Goal: Task Accomplishment & Management: Complete application form

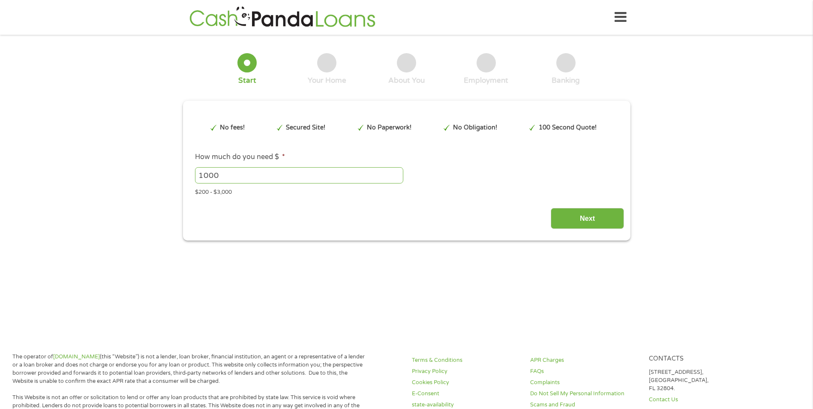
click at [223, 174] on input "1000" at bounding box center [299, 175] width 208 height 16
type input "1"
type input "300"
click at [586, 217] on input "Next" at bounding box center [587, 218] width 73 height 21
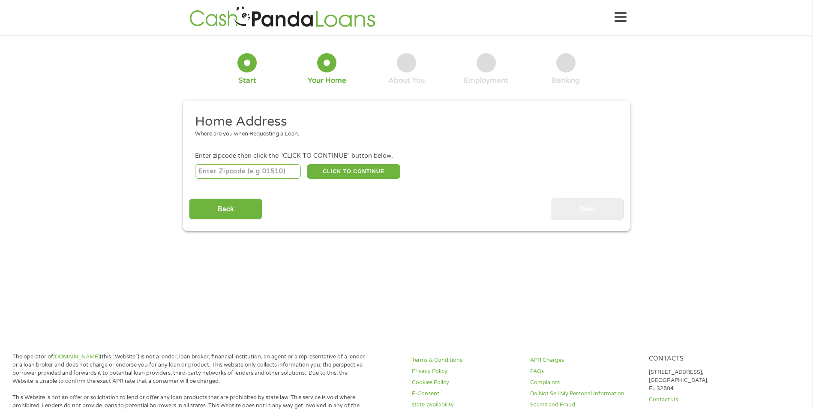
click at [293, 177] on input "number" at bounding box center [248, 171] width 106 height 15
type input "45011"
select select "[US_STATE]"
click at [345, 171] on button "CLICK TO CONTINUE" at bounding box center [353, 171] width 93 height 15
type input "45011"
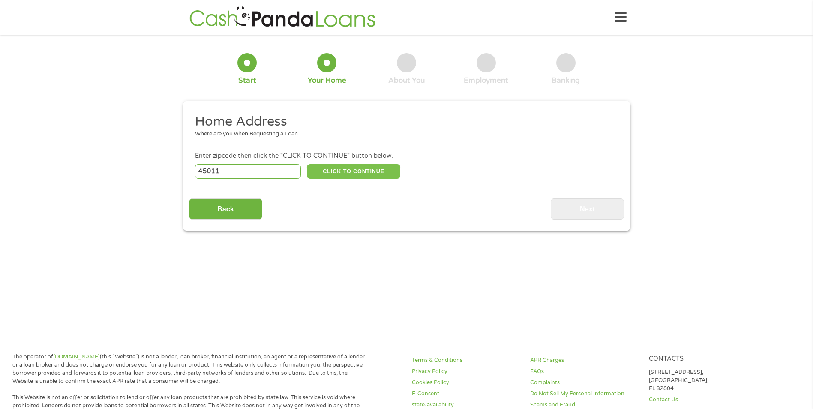
type input "[PERSON_NAME]"
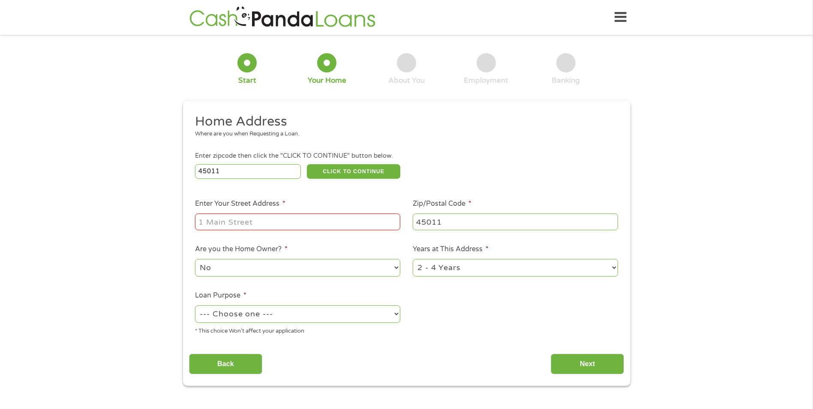
click at [318, 221] on input "Enter Your Street Address *" at bounding box center [297, 222] width 205 height 16
type input "[STREET_ADDRESS]"
click at [237, 268] on select "No Yes" at bounding box center [297, 268] width 205 height 18
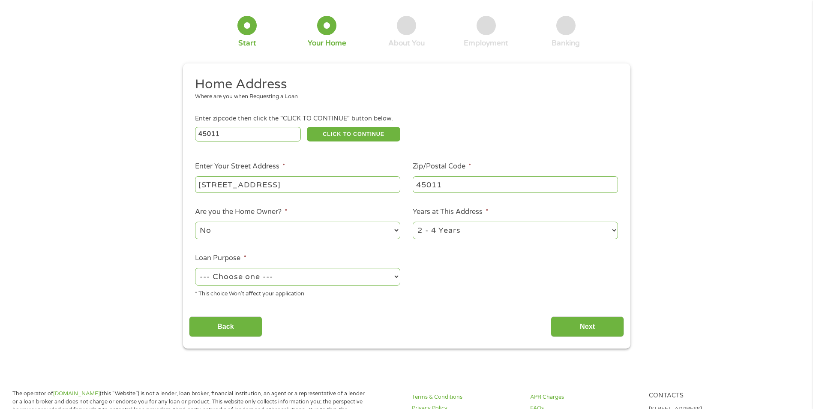
scroll to position [129, 0]
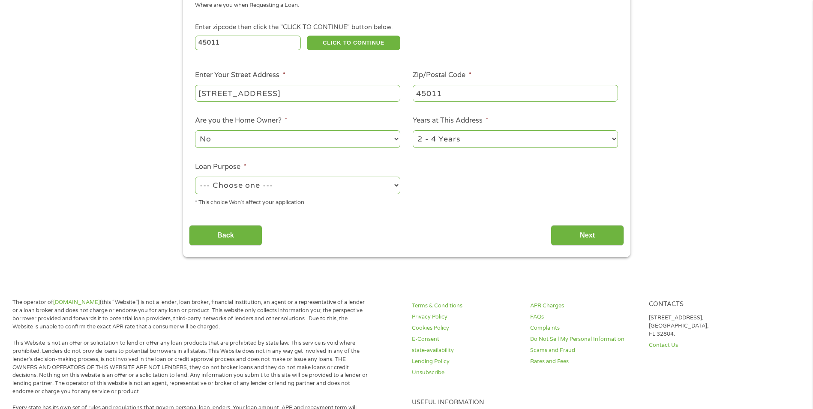
click at [252, 179] on select "--- Choose one --- Pay Bills Debt Consolidation Home Improvement Major Purchase…" at bounding box center [297, 186] width 205 height 18
select select "paybills"
click at [195, 177] on select "--- Choose one --- Pay Bills Debt Consolidation Home Improvement Major Purchase…" at bounding box center [297, 186] width 205 height 18
click at [583, 234] on input "Next" at bounding box center [587, 235] width 73 height 21
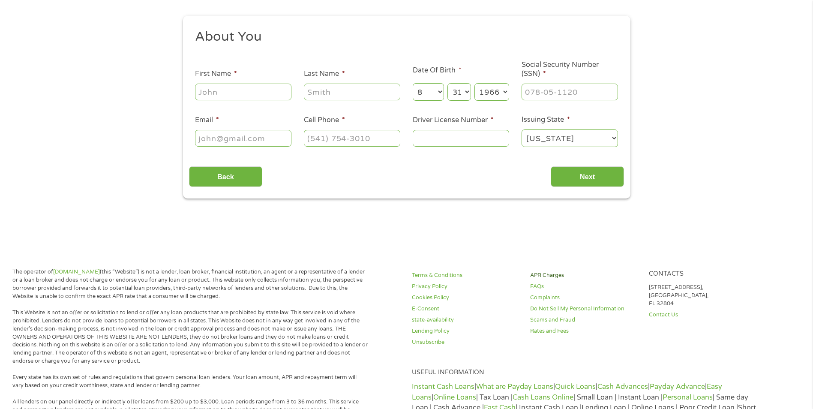
scroll to position [0, 0]
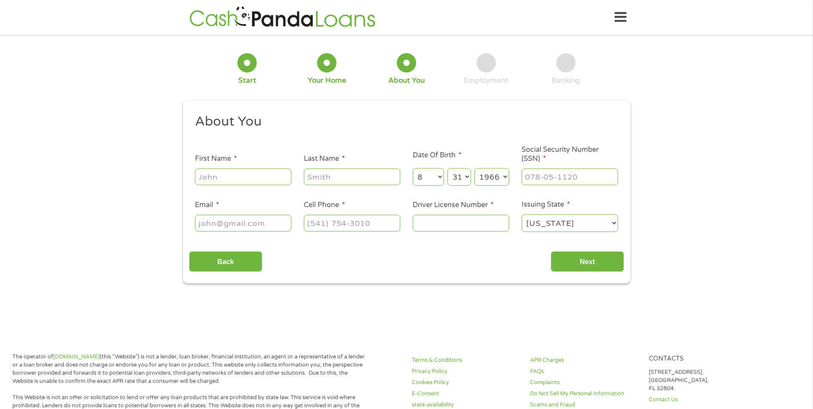
click at [251, 179] on input "First Name *" at bounding box center [243, 176] width 96 height 16
type input "Duraid"
type input "[PERSON_NAME]"
type input "[EMAIL_ADDRESS][DOMAIN_NAME]"
click at [379, 222] on input "[PHONE_NUMBER]" at bounding box center [352, 223] width 96 height 16
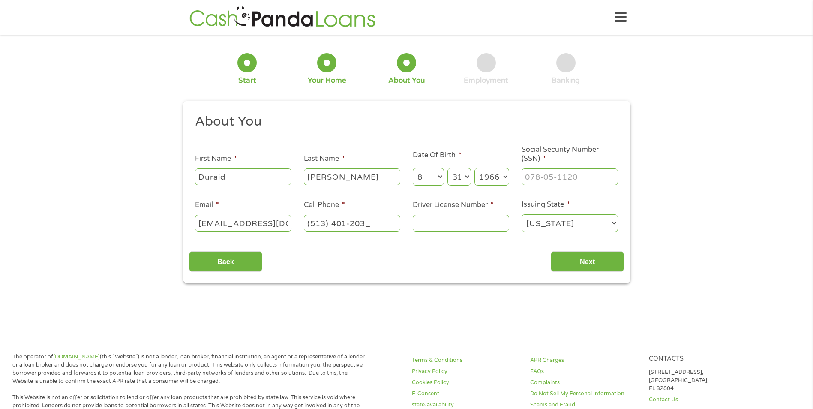
type input "[PHONE_NUMBER]"
click at [495, 218] on input "Driver License Number *" at bounding box center [461, 223] width 96 height 16
type input "RU384705"
click at [563, 174] on input "___-__-____" at bounding box center [570, 176] width 96 height 16
type input "288-02-7302"
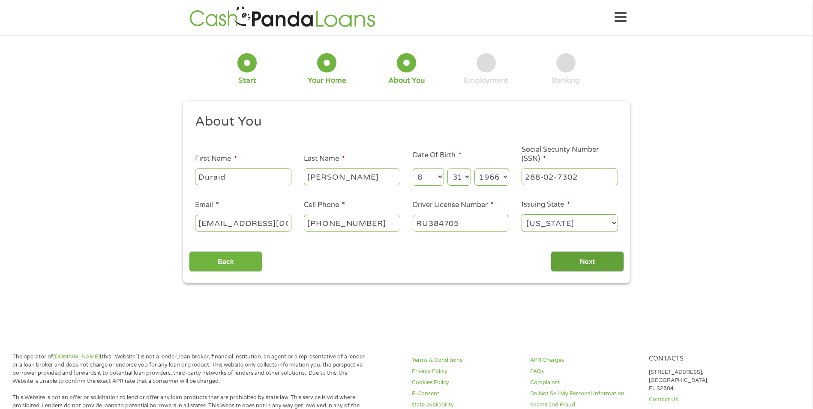
click at [590, 259] on input "Next" at bounding box center [587, 261] width 73 height 21
click at [576, 262] on input "Next" at bounding box center [587, 261] width 73 height 21
click at [587, 261] on input "Next" at bounding box center [587, 261] width 73 height 21
click at [580, 263] on input "Next" at bounding box center [587, 261] width 73 height 21
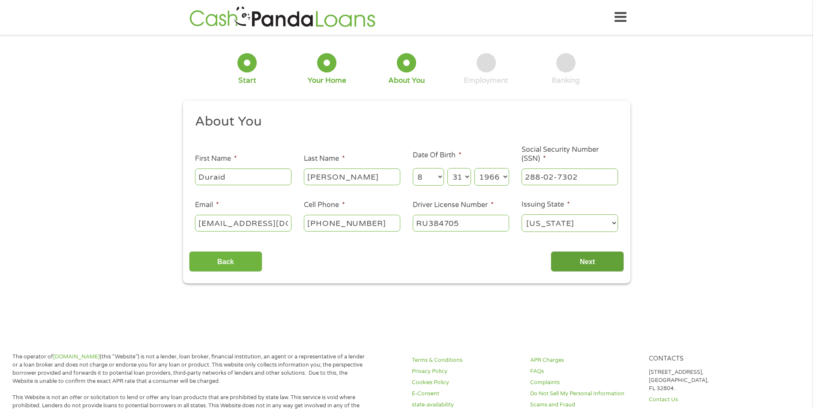
click at [579, 263] on input "Next" at bounding box center [587, 261] width 73 height 21
click at [232, 263] on input "Back" at bounding box center [225, 261] width 73 height 21
click at [486, 266] on div "Back Next" at bounding box center [406, 258] width 435 height 27
click at [525, 48] on div "1 Start 2 Your Home 3 About You 4 Employment 5 Banking 6" at bounding box center [407, 69] width 448 height 57
click at [625, 15] on icon at bounding box center [621, 17] width 12 height 21
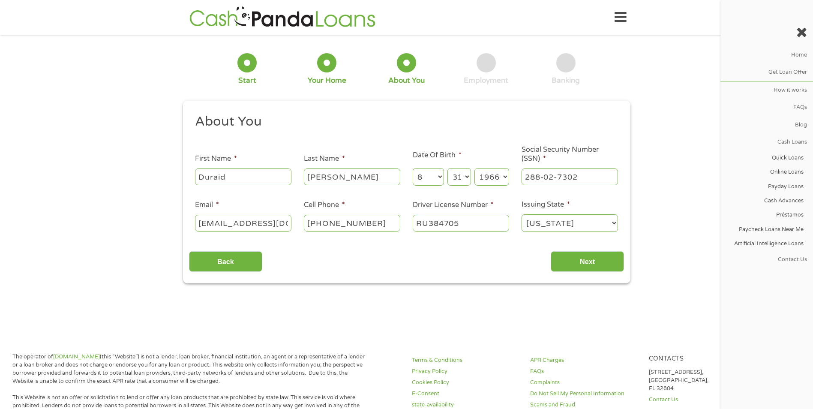
scroll to position [3, 3]
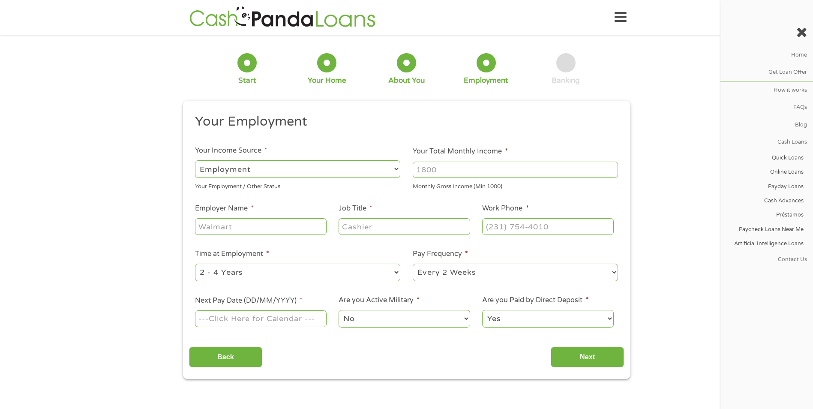
click at [550, 52] on div "1 Start 2 Your Home 3 About You 4 Employment 5 Banking 6" at bounding box center [407, 69] width 448 height 57
click at [476, 171] on input "Your Total Monthly Income *" at bounding box center [515, 170] width 205 height 16
type input "6000"
click at [297, 224] on input "Employer Name *" at bounding box center [260, 226] width 131 height 16
type input "BASF"
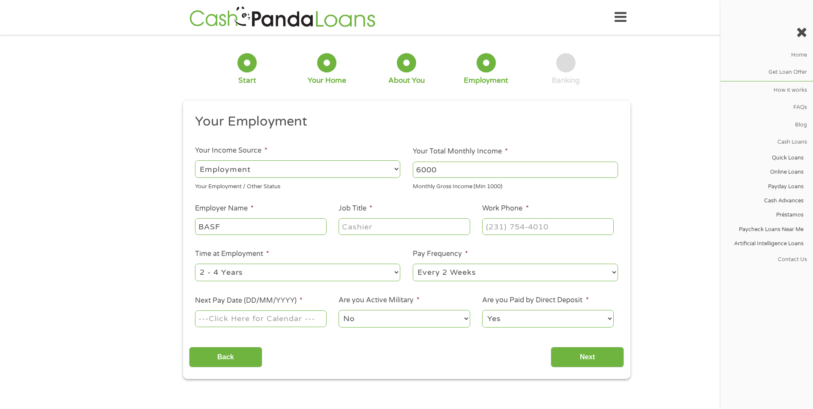
click at [374, 229] on input "Job Title *" at bounding box center [404, 226] width 131 height 16
type input "Chemist"
click at [514, 226] on input "(___) ___-____" at bounding box center [547, 226] width 131 height 16
type input "[PHONE_NUMBER]"
click at [283, 320] on input "Next Pay Date (DD/MM/YYYY) *" at bounding box center [260, 318] width 131 height 16
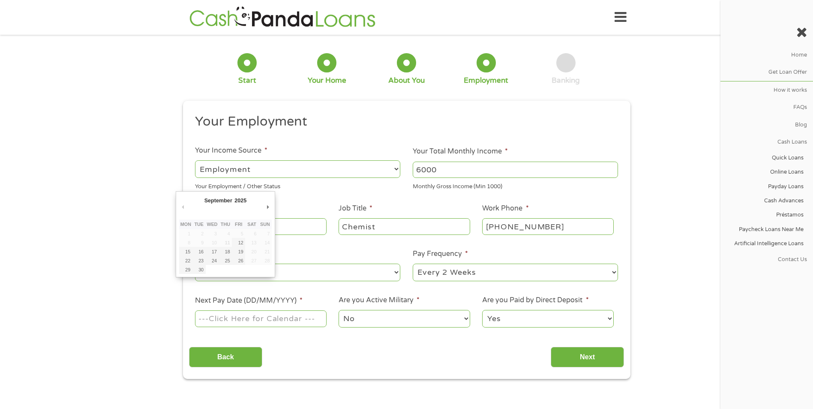
click at [283, 320] on input "Next Pay Date (DD/MM/YYYY) *" at bounding box center [260, 318] width 131 height 16
type input "[DATE]"
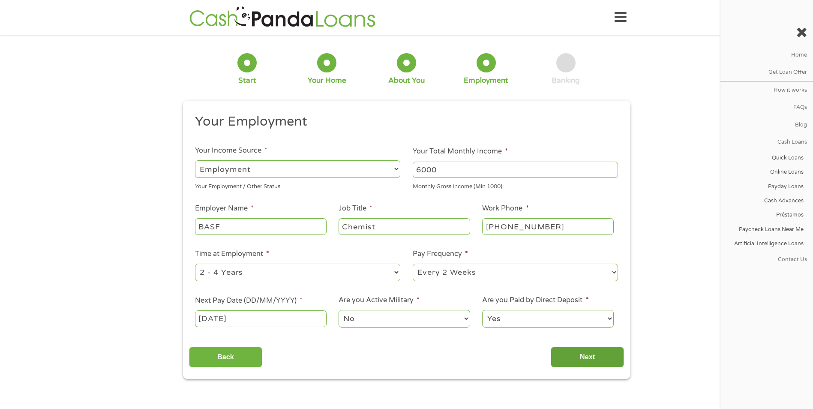
click at [587, 355] on input "Next" at bounding box center [587, 357] width 73 height 21
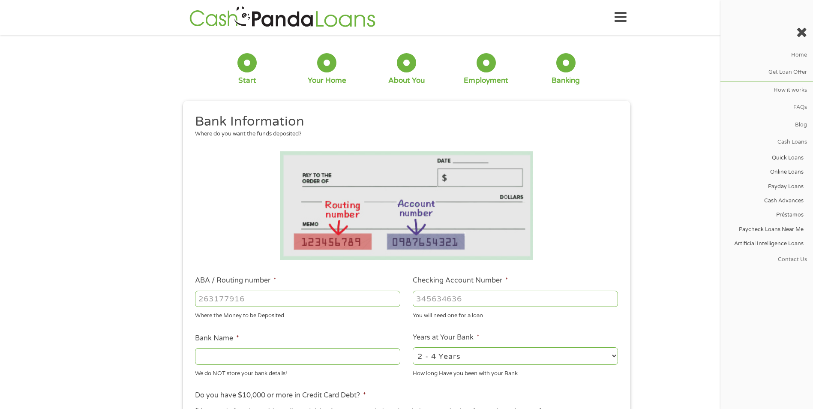
click at [241, 299] on input "ABA / Routing number *" at bounding box center [297, 299] width 205 height 16
type input "042000013"
type input "US BANK NATIONAL ASSOCIATION"
type input "042000013"
click at [457, 298] on input "Checking Account Number *" at bounding box center [515, 299] width 205 height 16
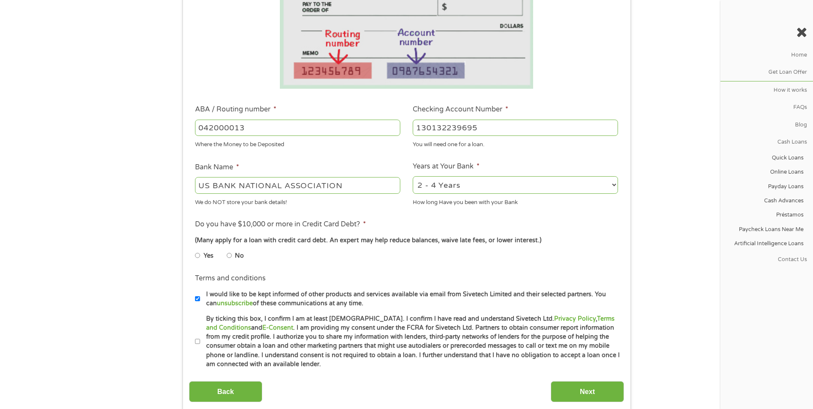
scroll to position [171, 0]
type input "130132239695"
click at [229, 253] on input "No" at bounding box center [229, 255] width 5 height 14
radio input "true"
click at [198, 340] on input "By ticking this box, I confirm I am at least [DEMOGRAPHIC_DATA]. I confirm I ha…" at bounding box center [197, 341] width 5 height 14
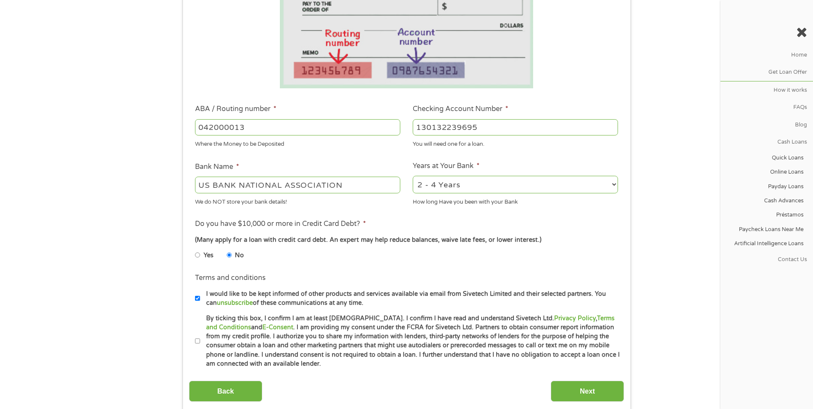
checkbox input "true"
click at [593, 390] on input "Next" at bounding box center [587, 391] width 73 height 21
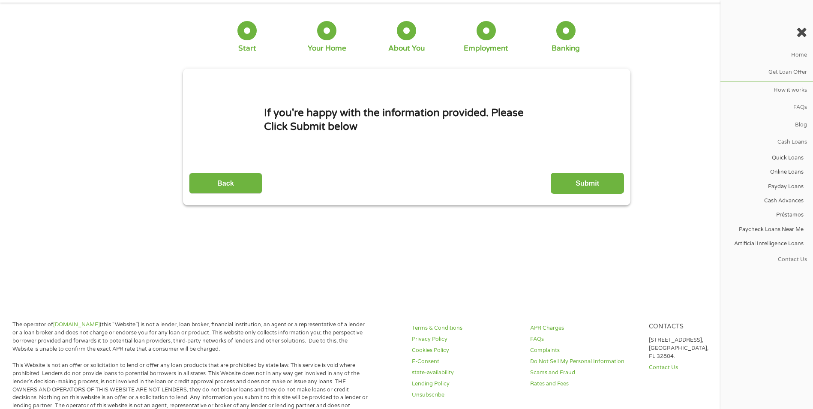
scroll to position [0, 0]
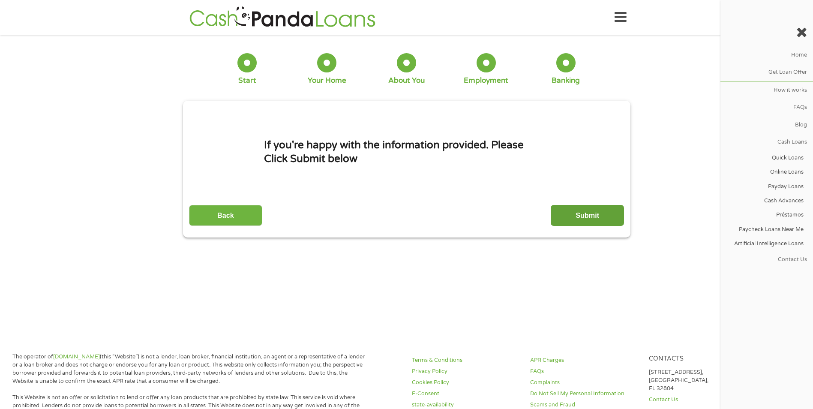
click at [593, 215] on input "Submit" at bounding box center [587, 215] width 73 height 21
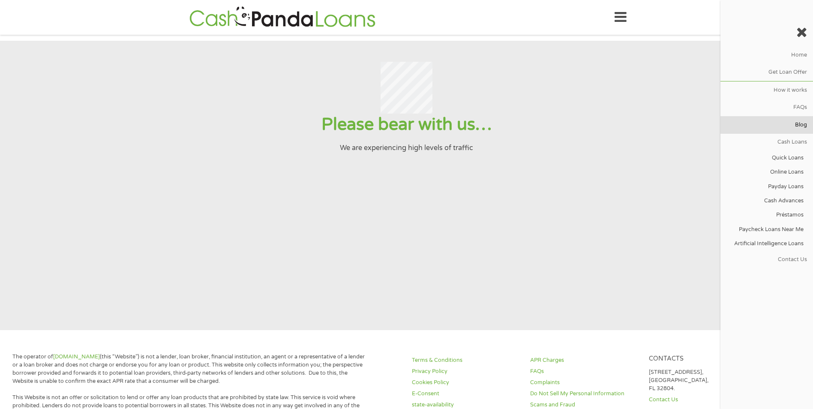
click at [754, 121] on link "Blog" at bounding box center [767, 124] width 93 height 17
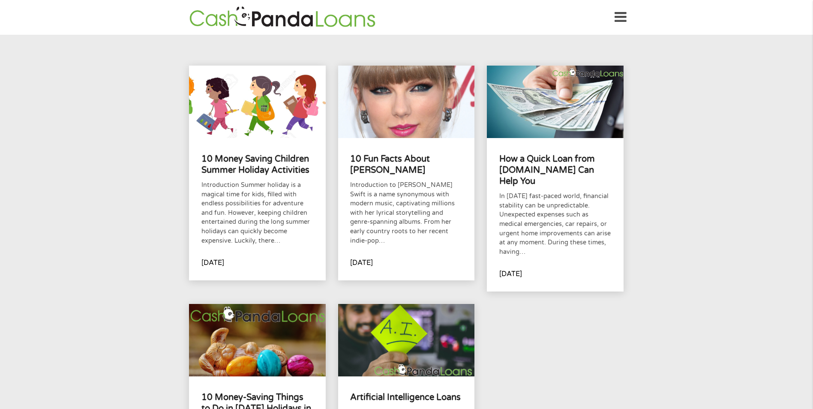
click at [731, 145] on div "10 Money Saving Children Summer Holiday Activities Introduction Summer holiday …" at bounding box center [406, 302] width 813 height 535
